Goal: Task Accomplishment & Management: Manage account settings

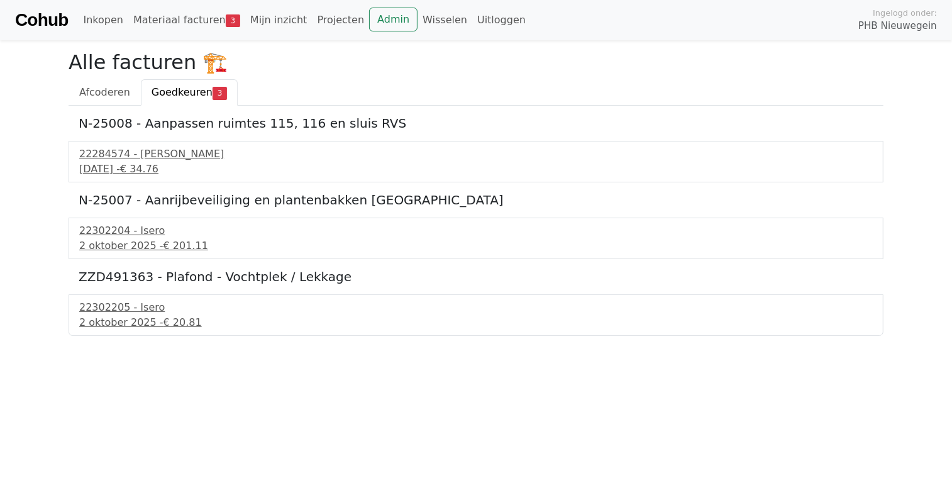
click at [42, 16] on link "Cohub" at bounding box center [41, 20] width 53 height 30
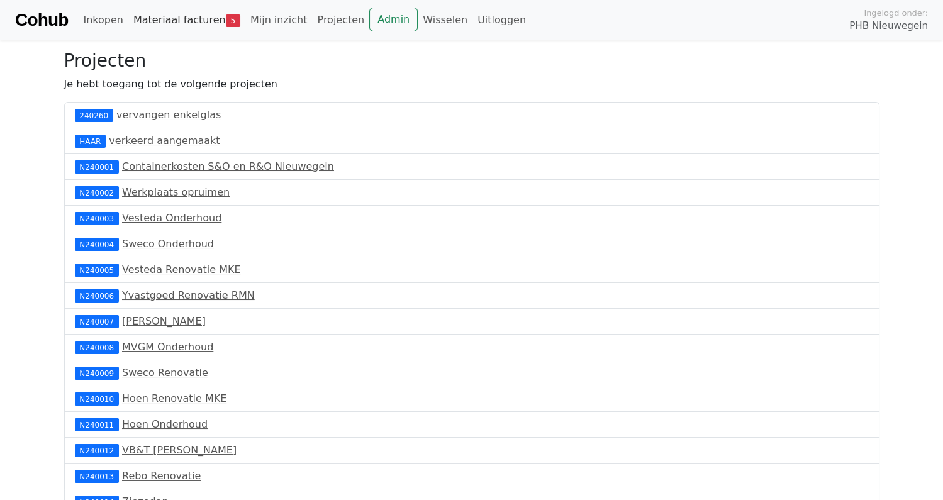
click at [184, 19] on link "Materiaal facturen 5" at bounding box center [186, 20] width 117 height 25
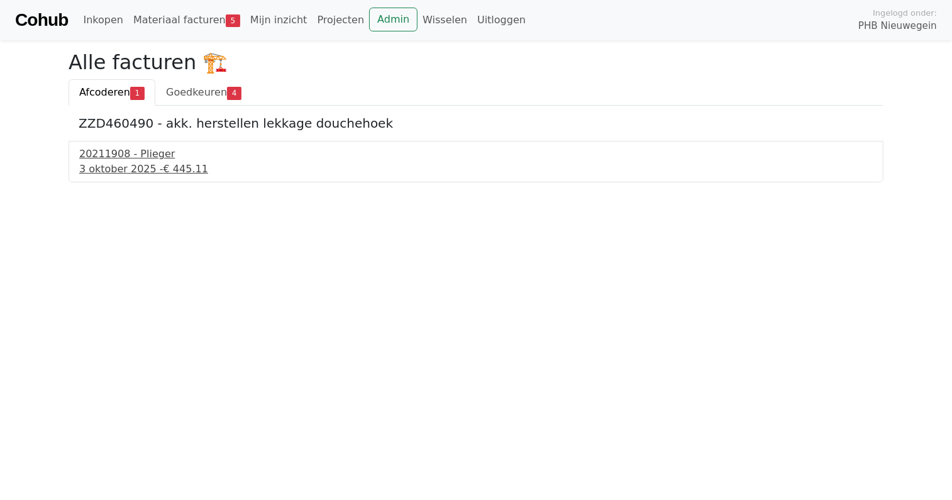
click at [116, 162] on div "3 oktober 2025 - € 445.11" at bounding box center [476, 169] width 794 height 15
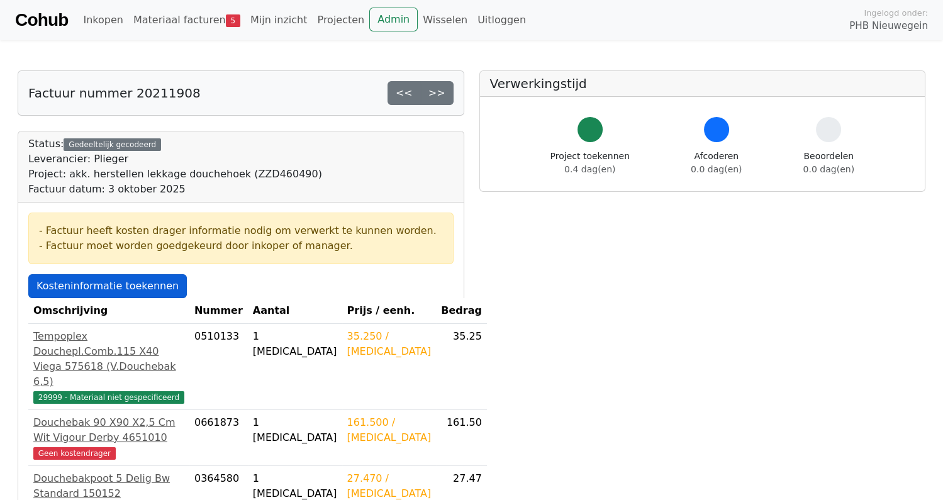
click at [77, 287] on link "Kosteninformatie toekennen" at bounding box center [107, 286] width 158 height 24
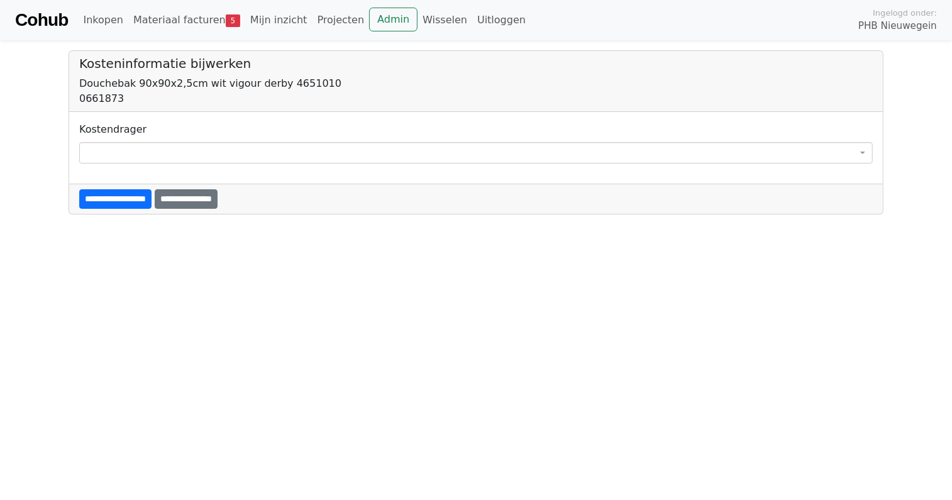
click at [140, 147] on span at bounding box center [476, 152] width 794 height 21
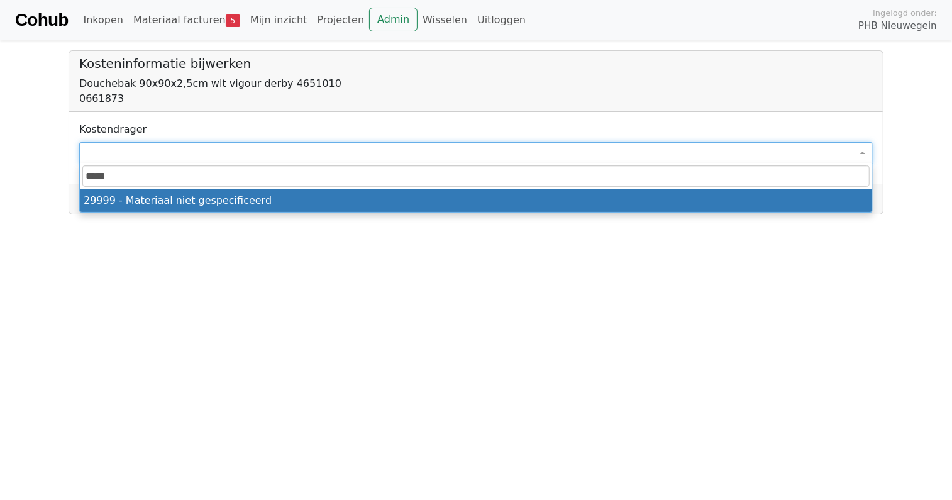
type input "*****"
select select "****"
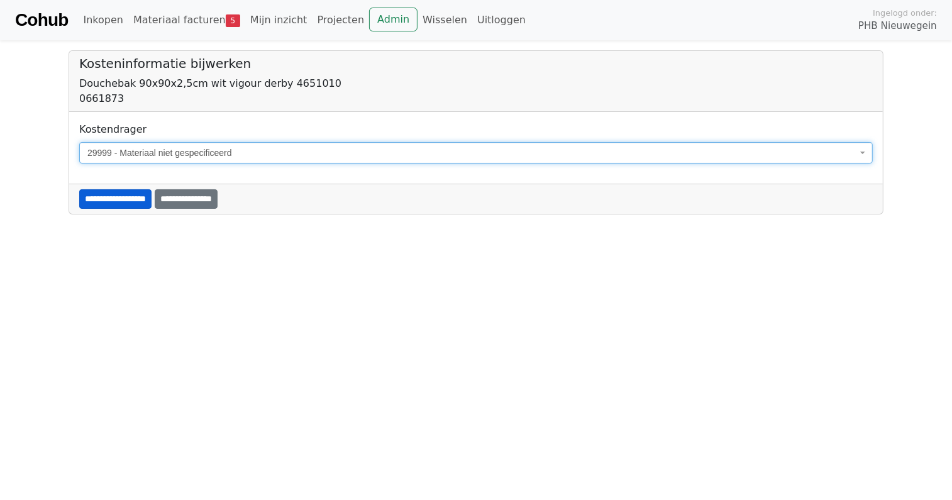
click at [131, 205] on input "**********" at bounding box center [115, 198] width 72 height 19
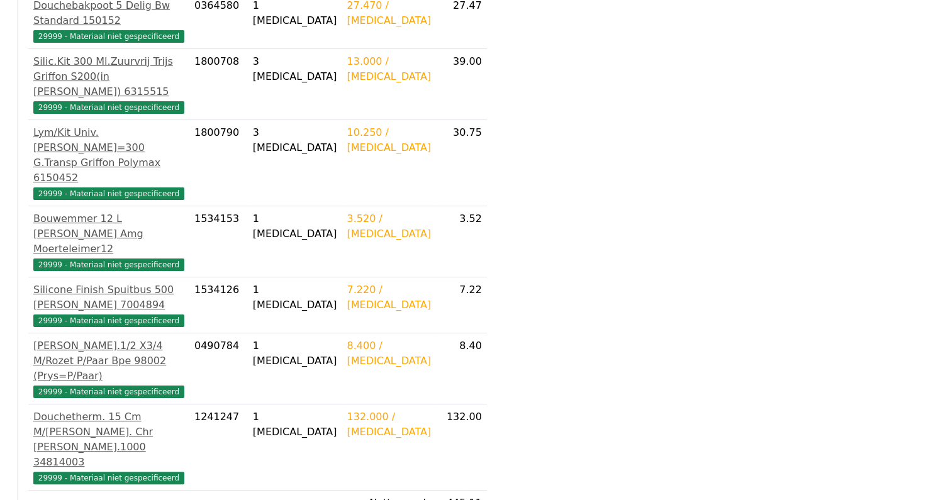
scroll to position [486, 0]
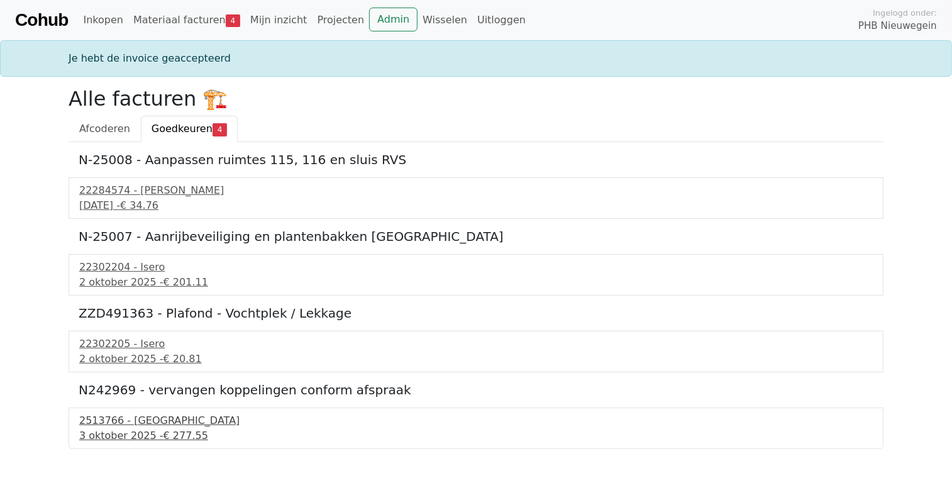
click at [135, 425] on div "2513766 - [GEOGRAPHIC_DATA]" at bounding box center [476, 420] width 794 height 15
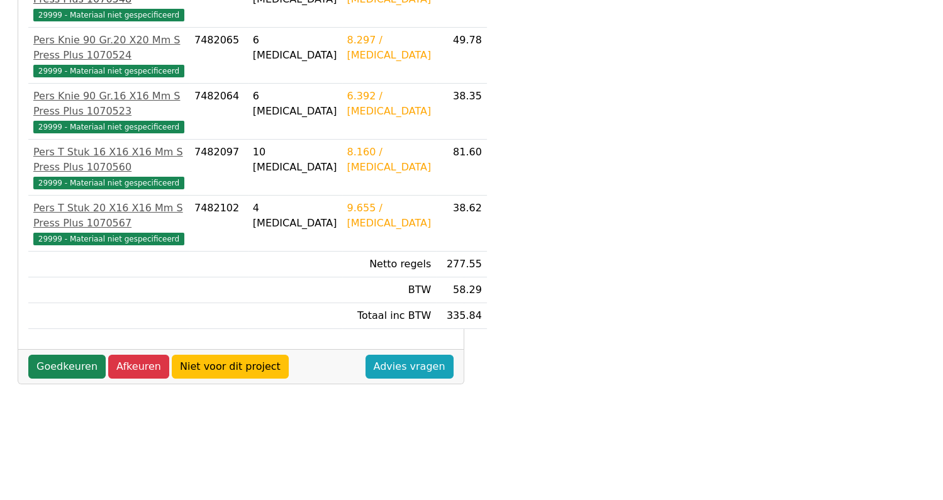
scroll to position [377, 0]
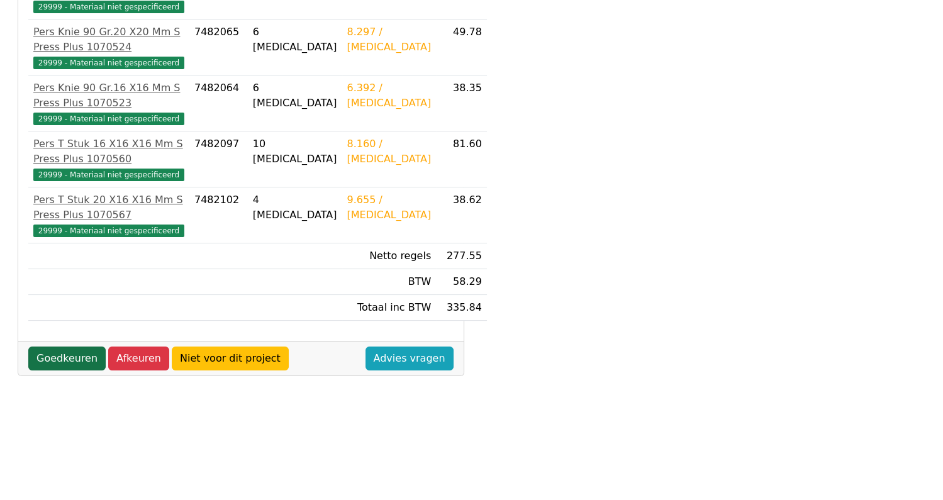
click at [59, 370] on link "Goedkeuren" at bounding box center [66, 359] width 77 height 24
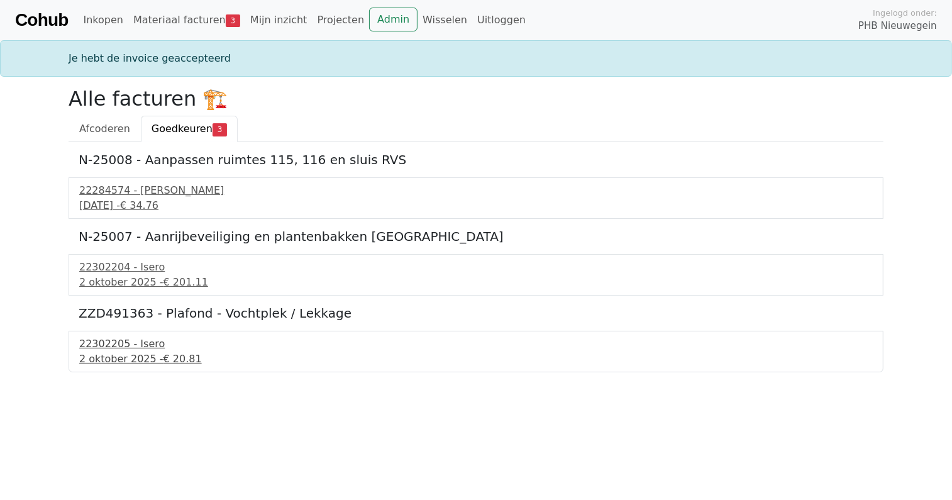
click at [124, 350] on div "22302205 - Isero" at bounding box center [476, 343] width 794 height 15
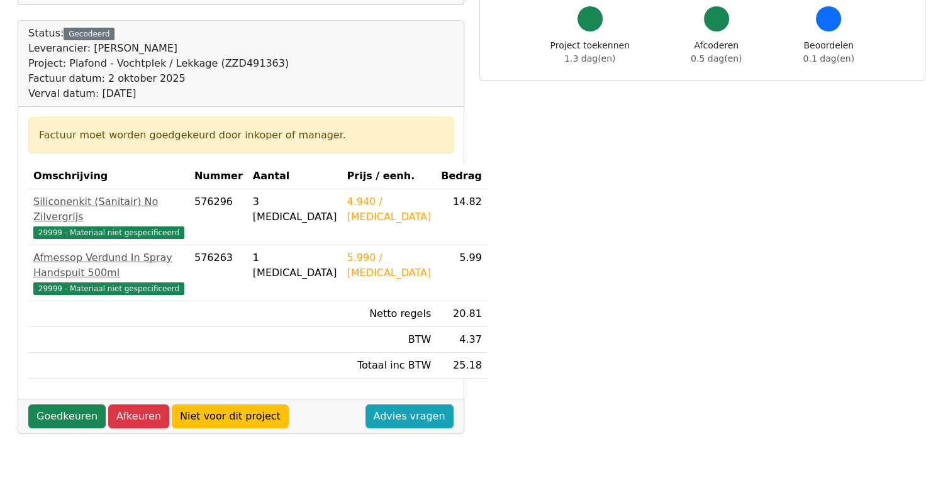
scroll to position [126, 0]
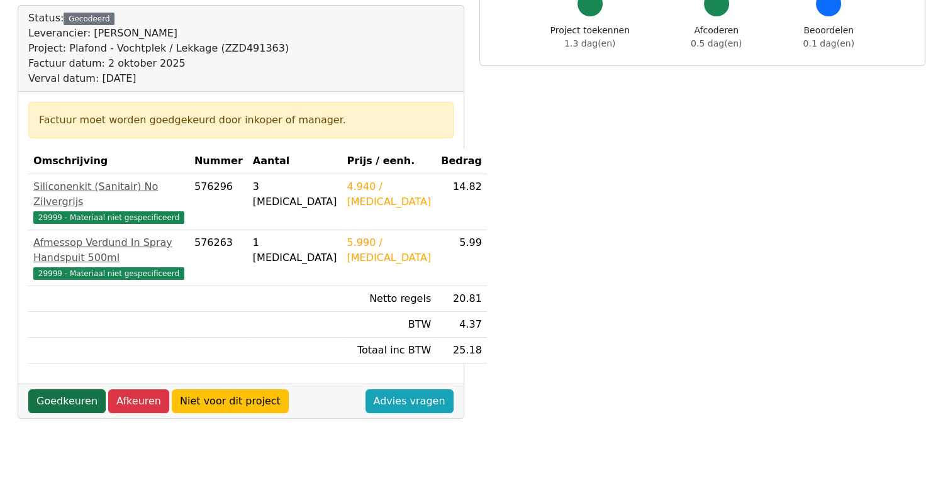
click at [63, 389] on link "Goedkeuren" at bounding box center [66, 401] width 77 height 24
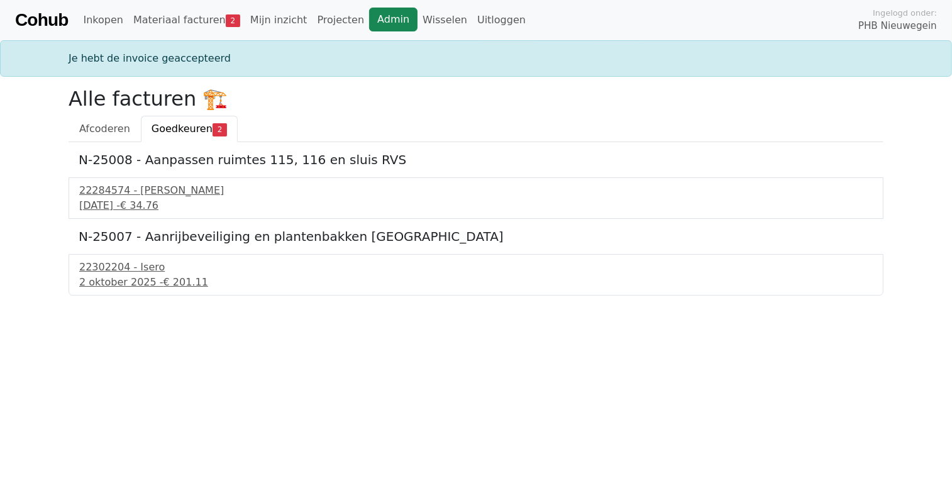
click at [369, 25] on link "Admin" at bounding box center [393, 20] width 48 height 24
